Goal: Find specific page/section: Find specific page/section

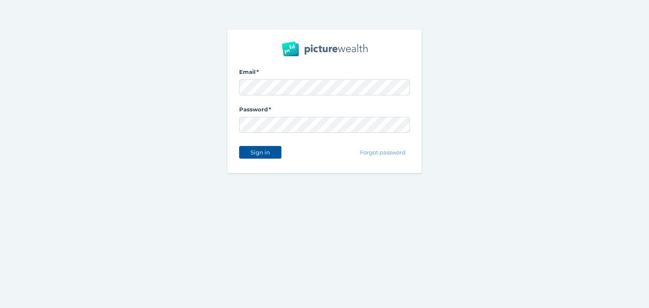
click at [272, 151] on span "Sign in" at bounding box center [260, 152] width 27 height 7
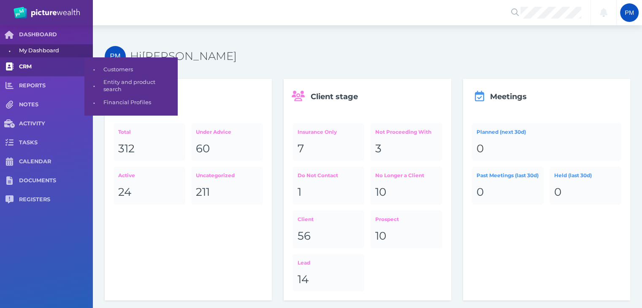
click at [25, 69] on span "CRM" at bounding box center [56, 66] width 74 height 7
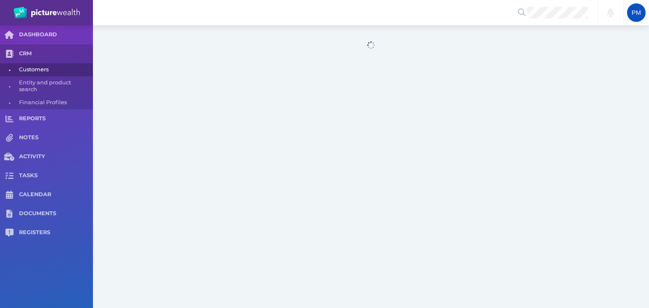
select select "25"
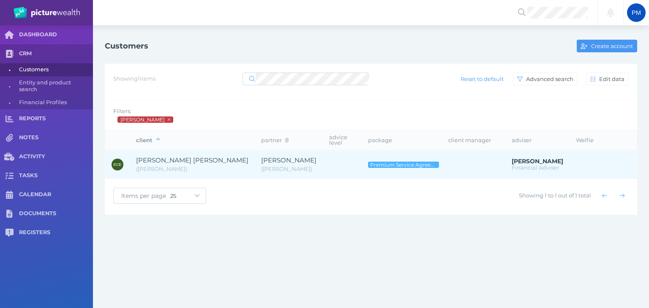
click at [183, 159] on span "[PERSON_NAME] [PERSON_NAME]" at bounding box center [192, 161] width 112 height 10
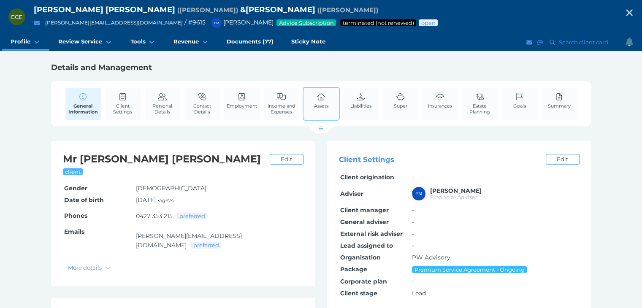
click at [319, 103] on span "Assets" at bounding box center [321, 106] width 14 height 6
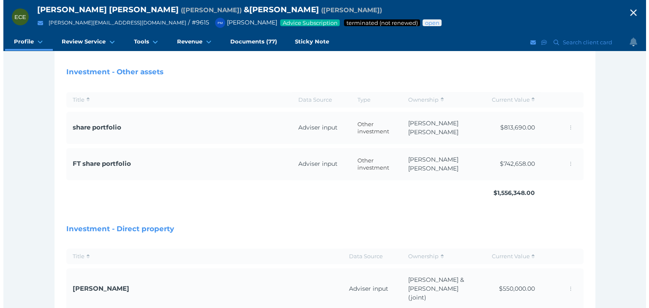
scroll to position [414, 0]
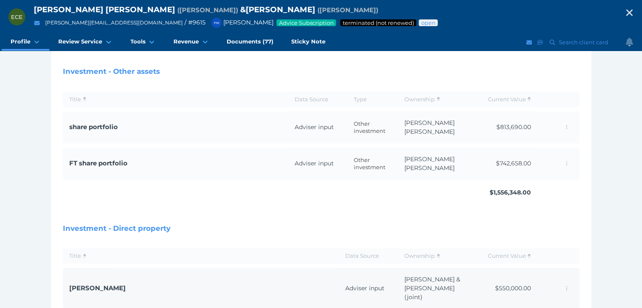
click at [79, 284] on span "[PERSON_NAME]" at bounding box center [97, 288] width 57 height 8
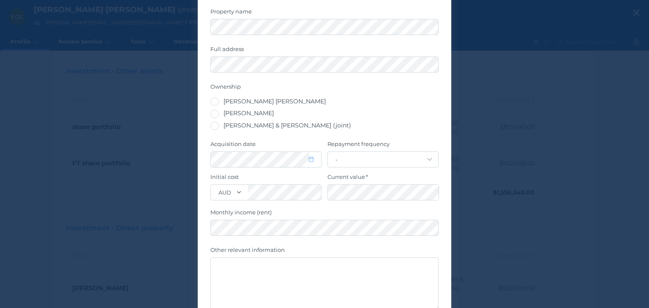
scroll to position [0, 0]
